Goal: Find specific page/section: Find specific page/section

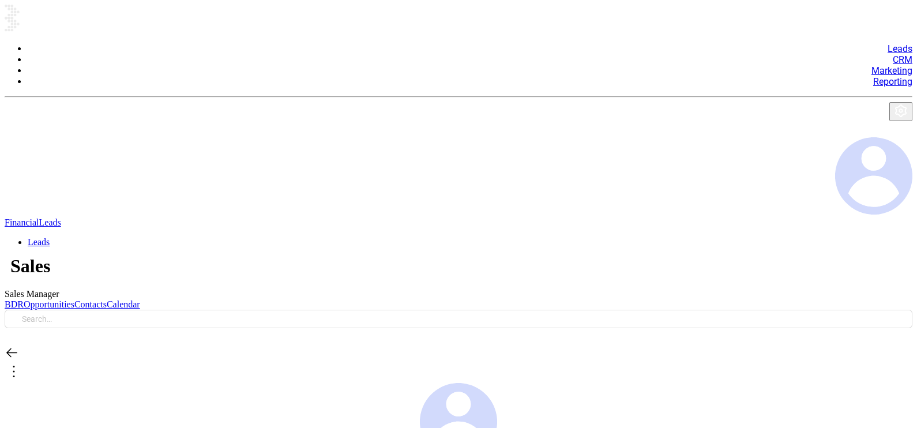
click at [107, 299] on link "Contacts" at bounding box center [90, 304] width 32 height 10
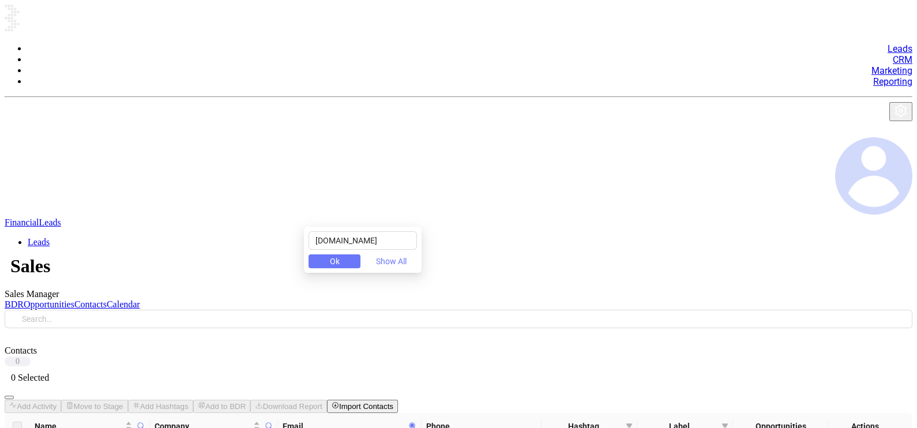
type input "[DOMAIN_NAME]"
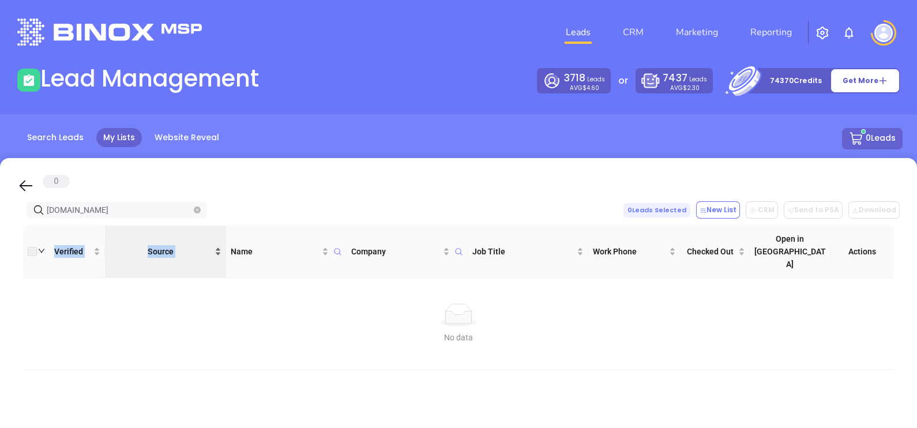
drag, startPoint x: 143, startPoint y: 222, endPoint x: 139, endPoint y: 228, distance: 7.5
click at [139, 228] on div "Verified Source Name Company Job Title Work Phone Checked Out Open in Binox Act…" at bounding box center [458, 412] width 883 height 387
click at [198, 211] on icon "close-circle" at bounding box center [197, 210] width 7 height 7
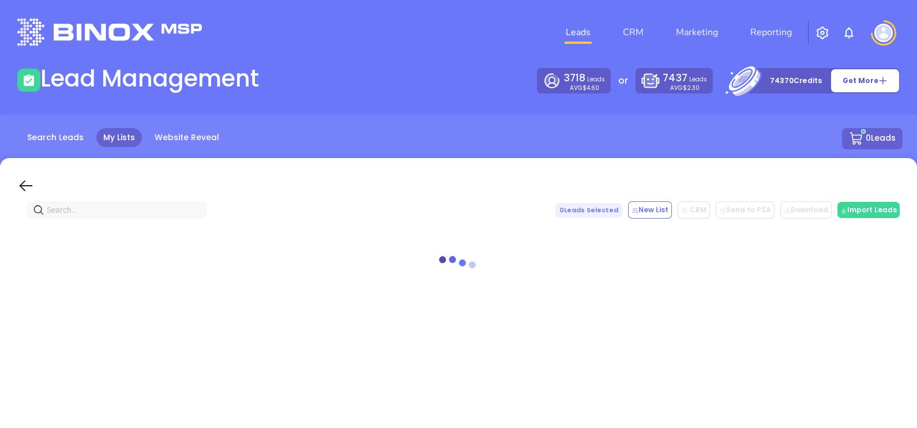
paste input "[DOMAIN_NAME]"
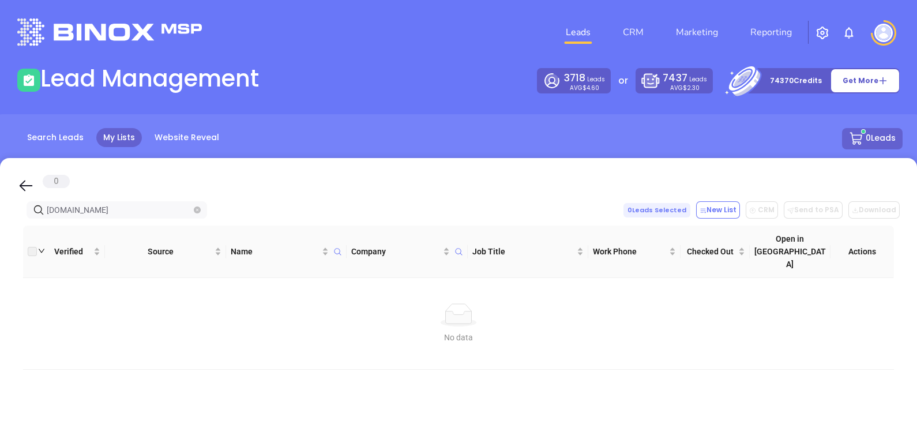
type input "[DOMAIN_NAME]"
